Goal: Information Seeking & Learning: Learn about a topic

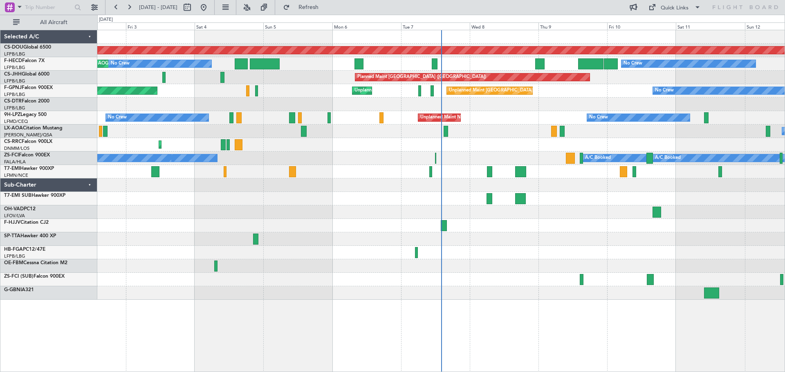
click at [491, 171] on div at bounding box center [490, 171] width 6 height 11
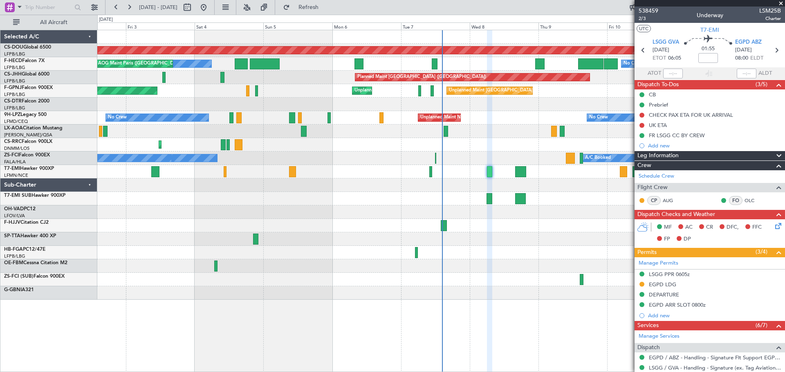
click at [422, 14] on div "02 Oct 2025 - 12 Oct 2025 Refresh Quick Links All Aircraft" at bounding box center [392, 7] width 785 height 15
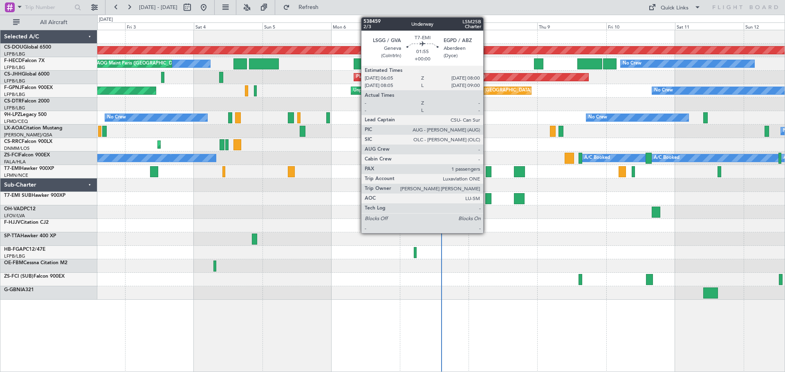
click at [487, 173] on div at bounding box center [488, 171] width 6 height 11
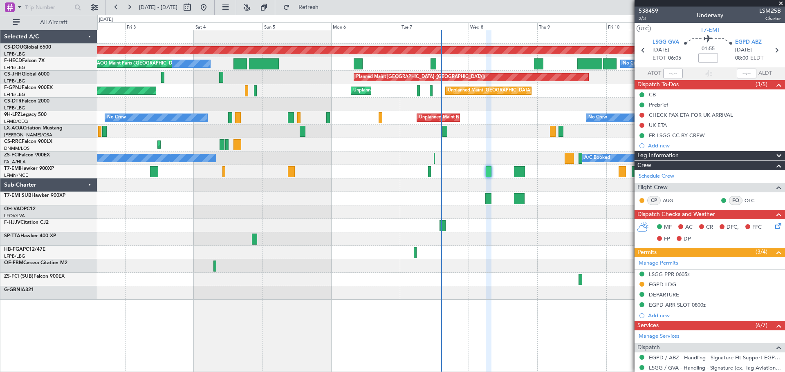
click at [522, 234] on div at bounding box center [440, 238] width 687 height 13
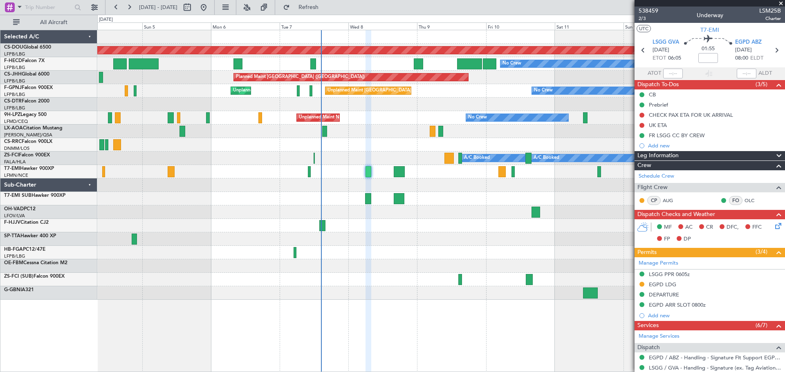
click at [229, 182] on div "Planned Maint London (Biggin Hill) No Crew Planned Maint Paris (Le Bourget) No …" at bounding box center [440, 165] width 687 height 270
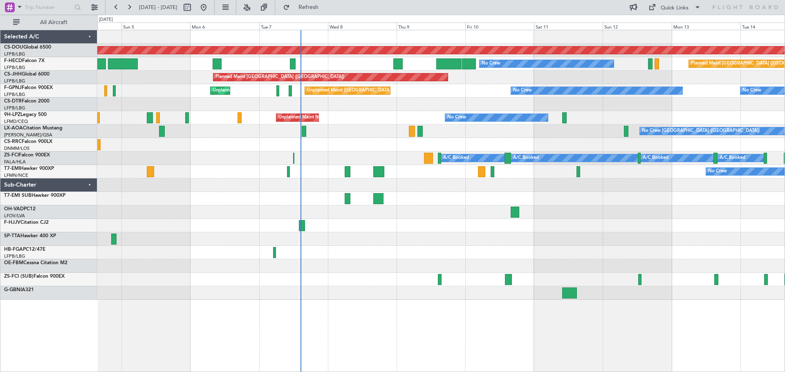
click at [331, 246] on div "Planned Maint London (Biggin Hill) No Crew Planned Maint Paris (Le Bourget) No …" at bounding box center [440, 165] width 687 height 270
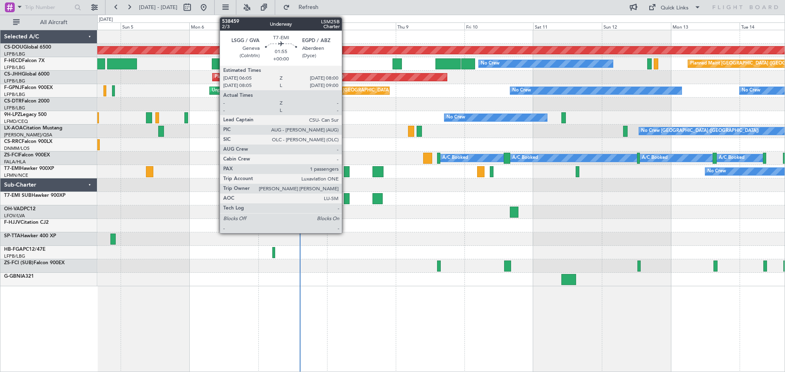
click at [345, 169] on div at bounding box center [347, 171] width 6 height 11
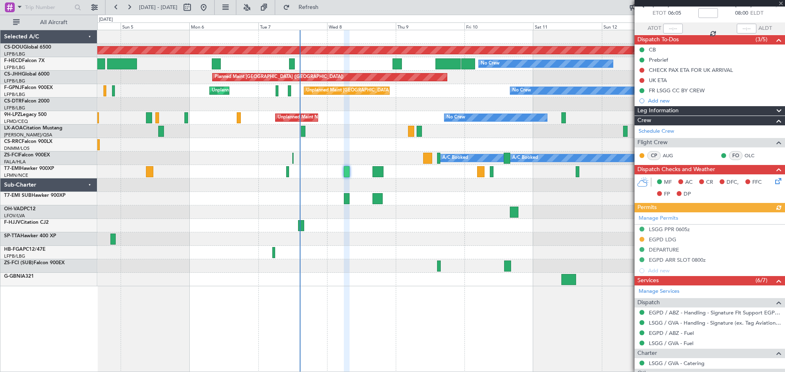
scroll to position [113, 0]
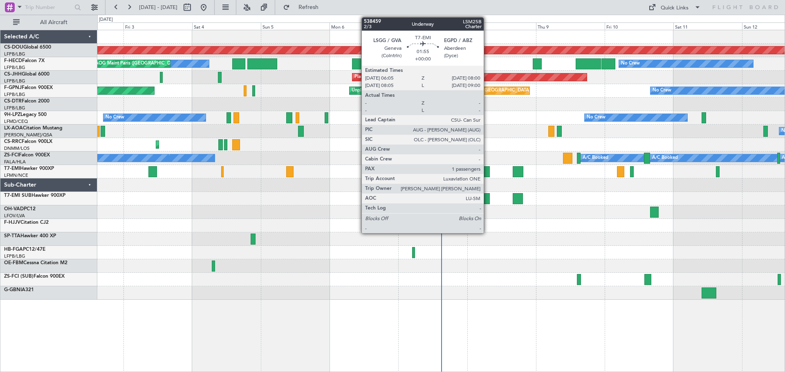
click at [487, 173] on div at bounding box center [487, 171] width 6 height 11
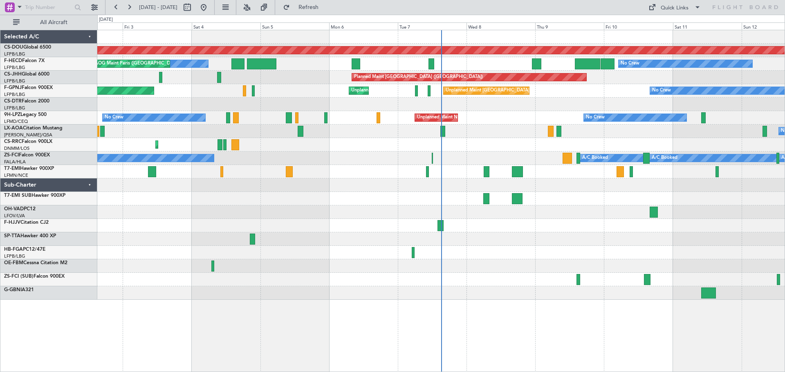
click at [486, 169] on div at bounding box center [486, 171] width 6 height 11
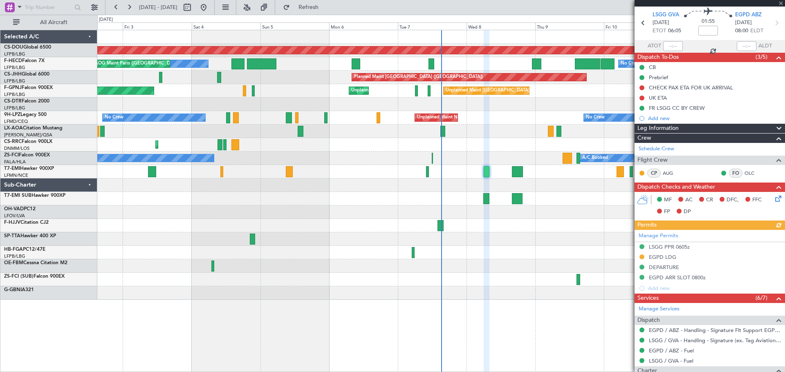
scroll to position [41, 0]
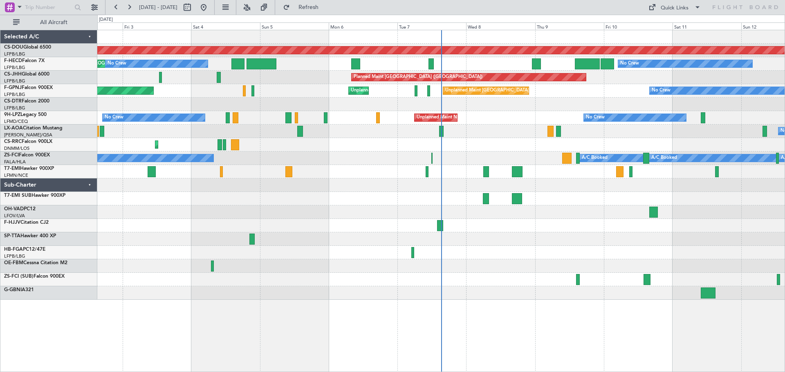
click at [483, 171] on div "No Crew" at bounding box center [440, 171] width 687 height 13
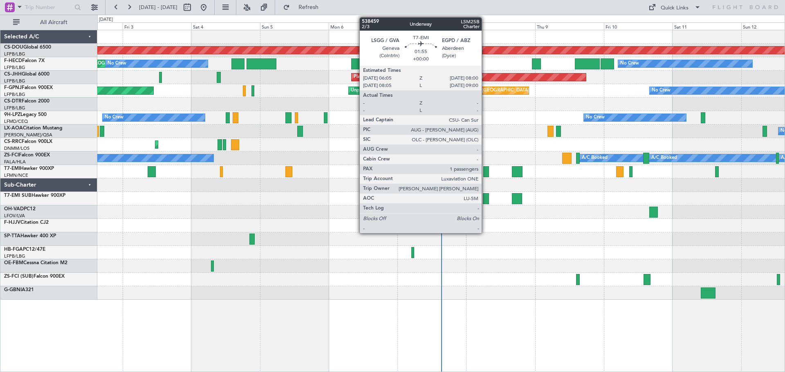
click at [485, 172] on div at bounding box center [486, 171] width 6 height 11
